Goal: Task Accomplishment & Management: Complete application form

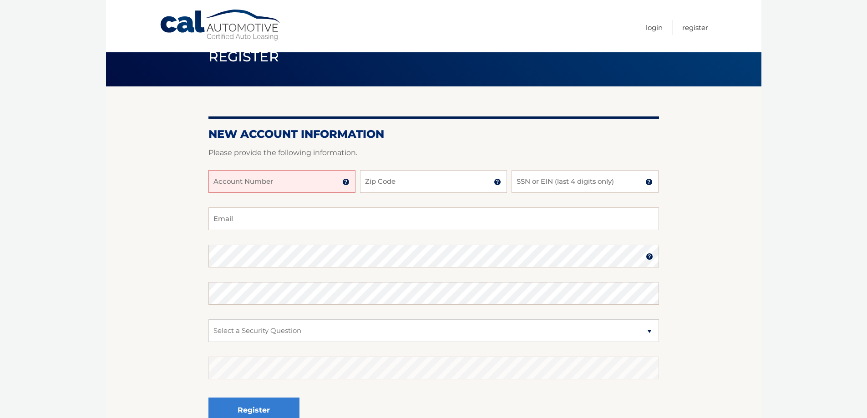
scroll to position [46, 0]
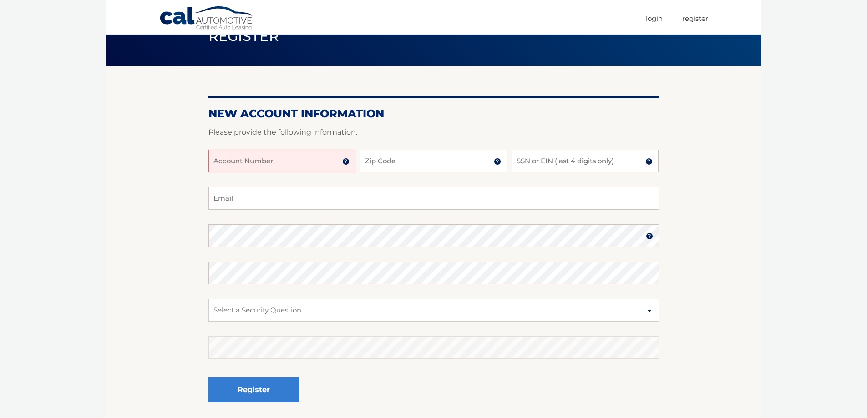
click at [275, 158] on input "Account Number" at bounding box center [281, 161] width 147 height 23
click at [276, 158] on input "Account Number" at bounding box center [281, 161] width 147 height 23
type input "44456022312"
type input "08701"
type input "0443"
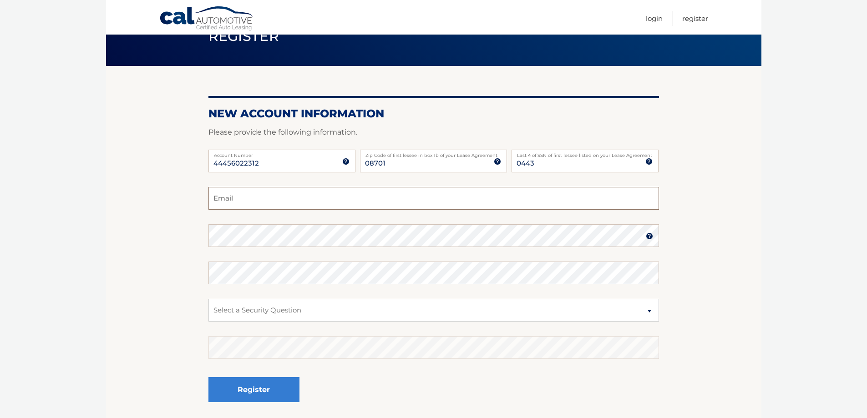
click at [335, 197] on input "Email" at bounding box center [433, 198] width 451 height 23
type input "[EMAIL_ADDRESS][DOMAIN_NAME]"
click at [330, 304] on select "Select a Security Question What was the name of your elementary school? What is…" at bounding box center [433, 310] width 451 height 23
select select "2"
click at [208, 299] on select "Select a Security Question What was the name of your elementary school? What is…" at bounding box center [433, 310] width 451 height 23
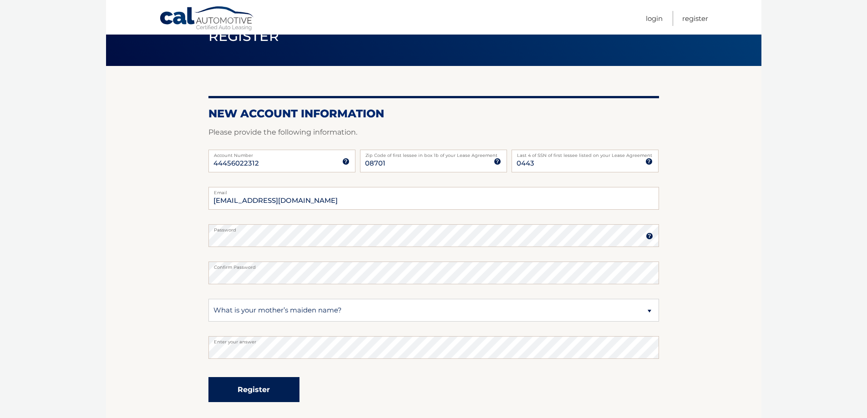
click at [285, 389] on button "Register" at bounding box center [253, 389] width 91 height 25
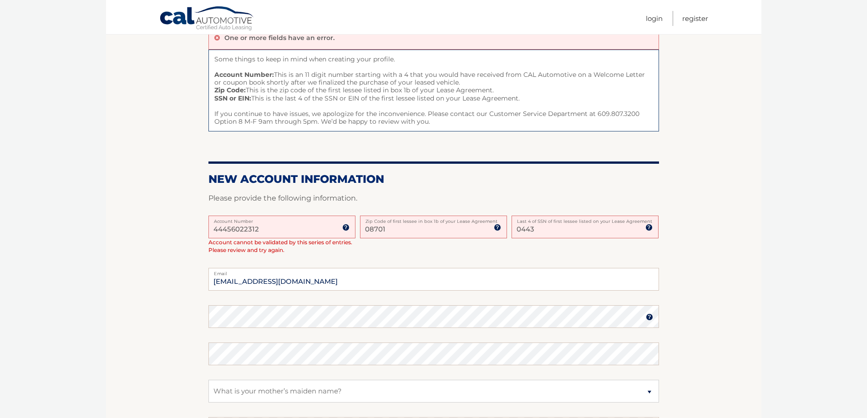
scroll to position [91, 0]
click at [394, 232] on input "08701" at bounding box center [433, 226] width 147 height 23
type input "0"
type input "07755"
type input "7442"
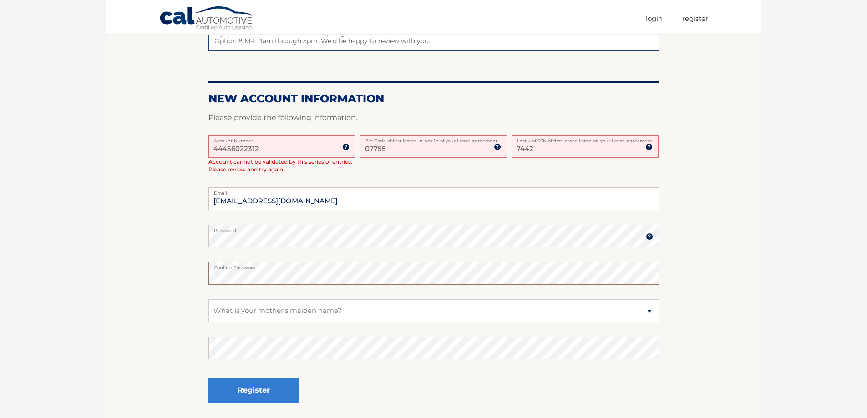
scroll to position [182, 0]
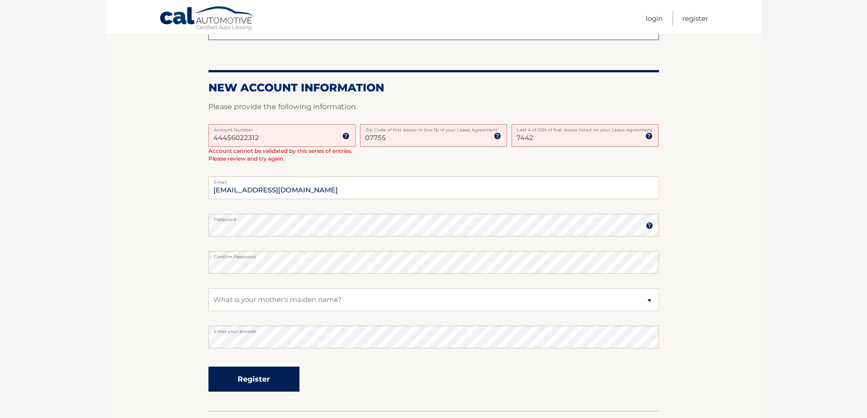
click at [283, 385] on button "Register" at bounding box center [253, 379] width 91 height 25
